Goal: Check status: Check status

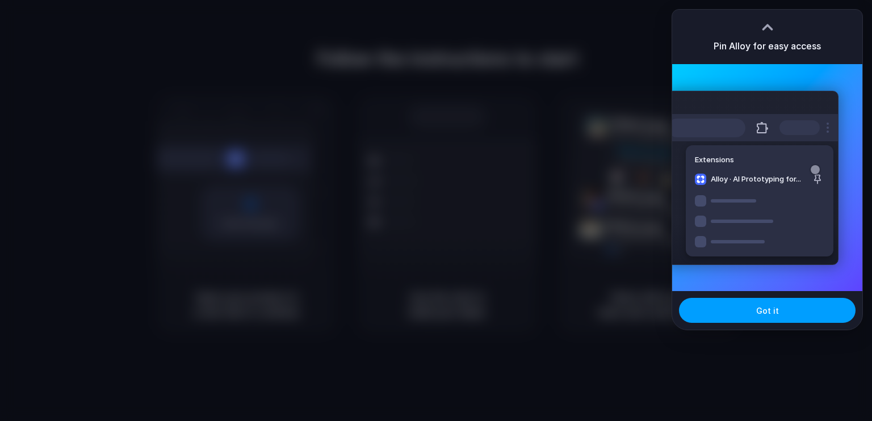
click at [769, 317] on button "Got it" at bounding box center [767, 310] width 177 height 25
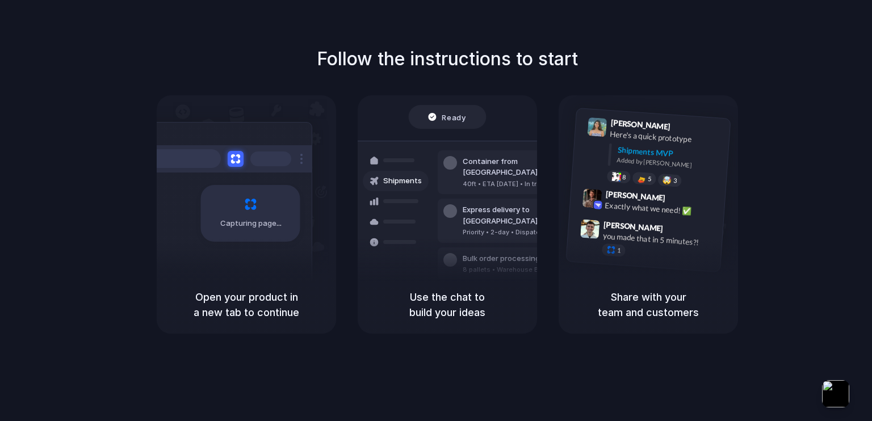
click at [467, 265] on div "8 pallets • Warehouse B • Packed" at bounding box center [516, 270] width 106 height 10
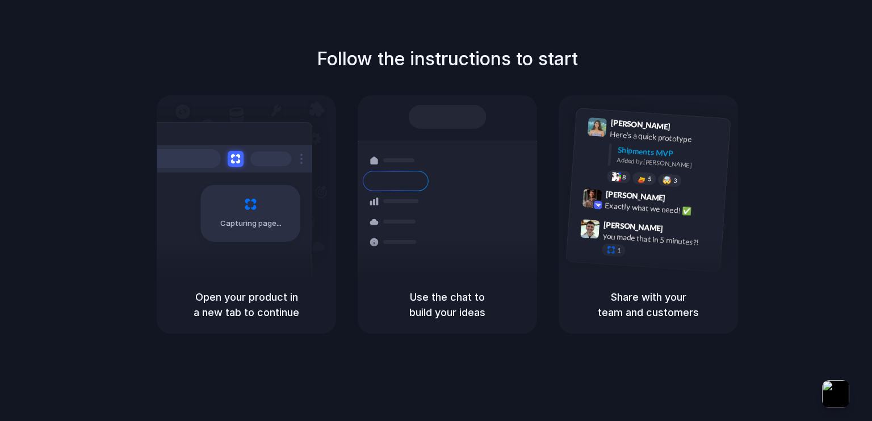
click at [436, 136] on div "Shipments Container from [GEOGRAPHIC_DATA] 40ft • ETA [DATE] • In transit Expre…" at bounding box center [447, 202] width 193 height 196
click at [612, 168] on div "[PERSON_NAME] 9:41 AM Here's a quick prototype Shipments MVP Added by [PERSON_N…" at bounding box center [662, 155] width 121 height 72
